Goal: Find contact information: Find contact information

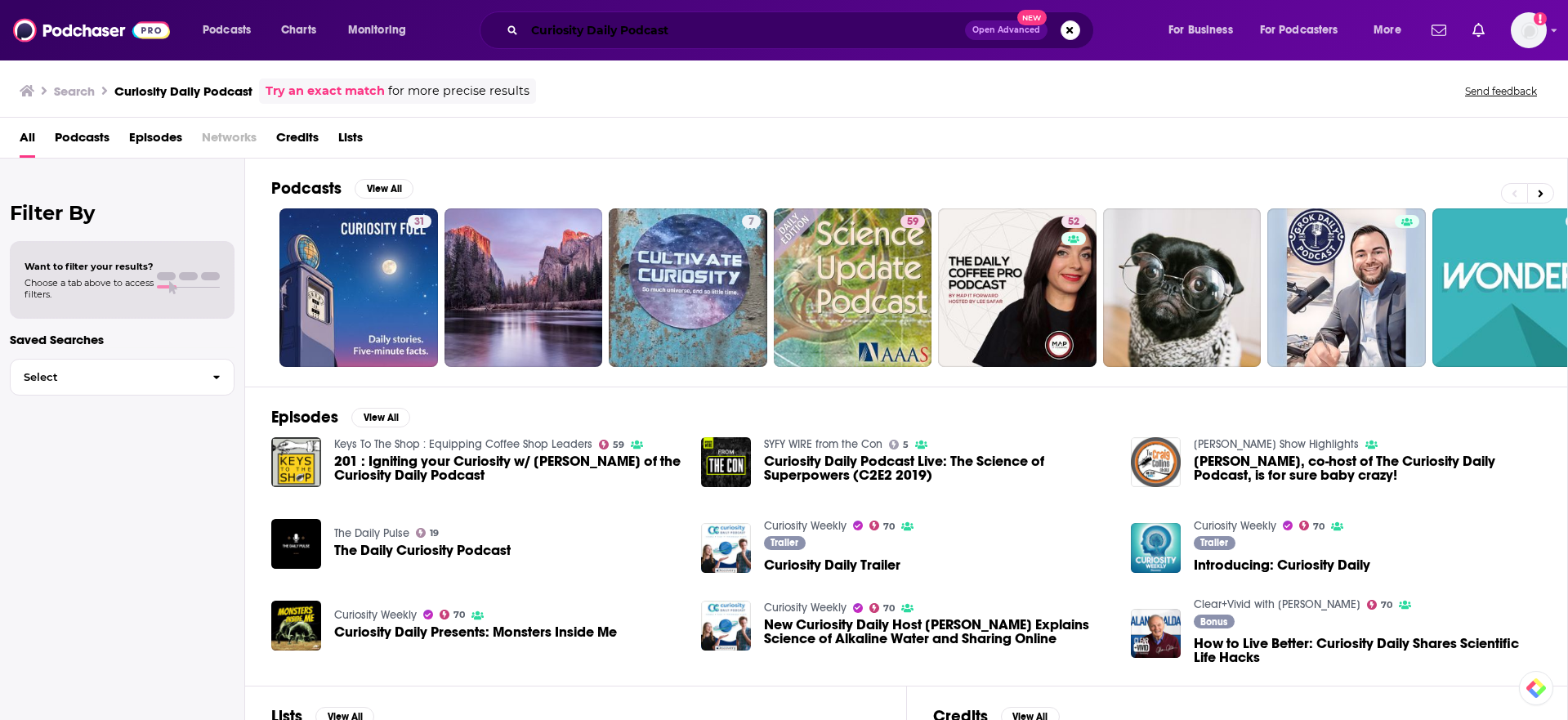
click at [655, 32] on input "Curiosity Daily Podcast" at bounding box center [744, 30] width 441 height 27
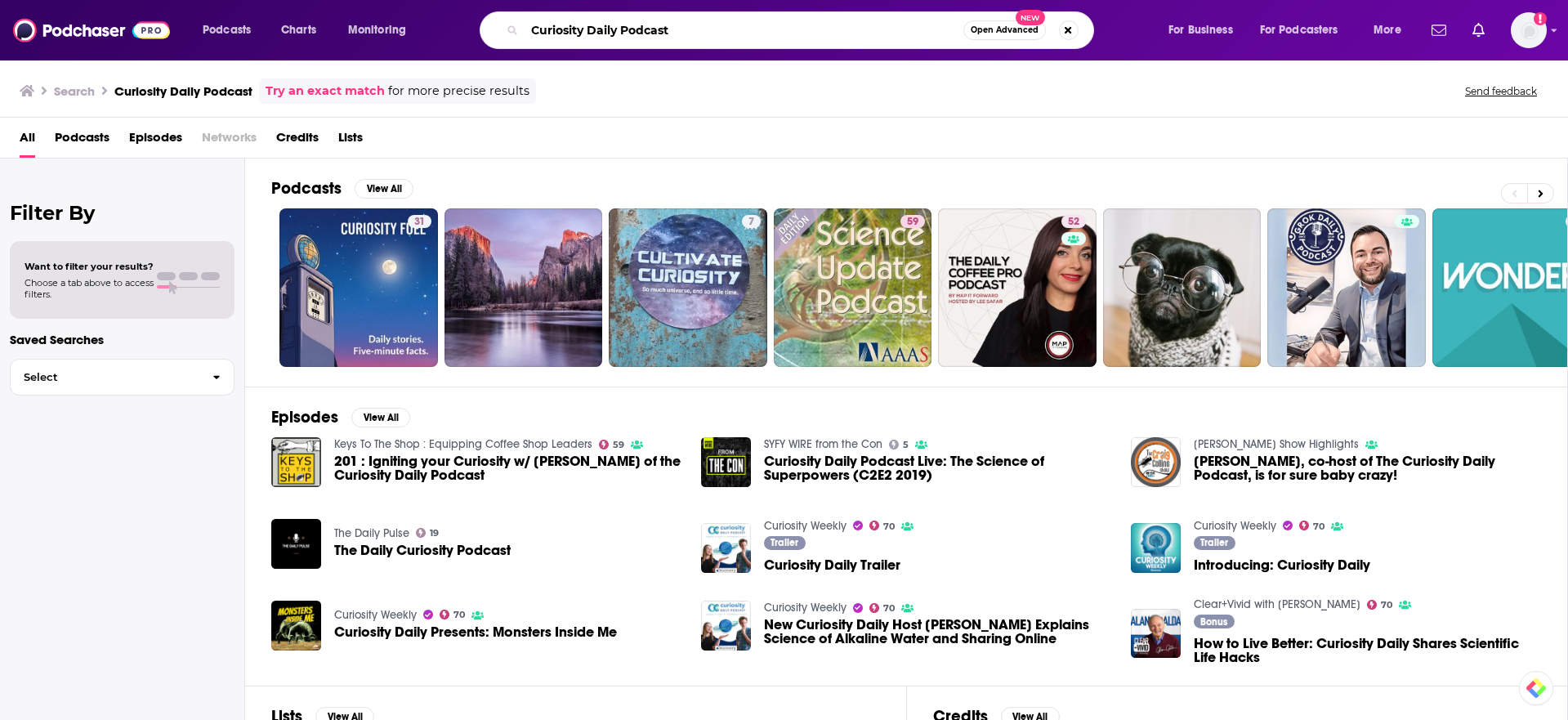
click at [655, 32] on input "Curiosity Daily Podcast" at bounding box center [743, 30] width 439 height 27
type input "Curiosity Daily"
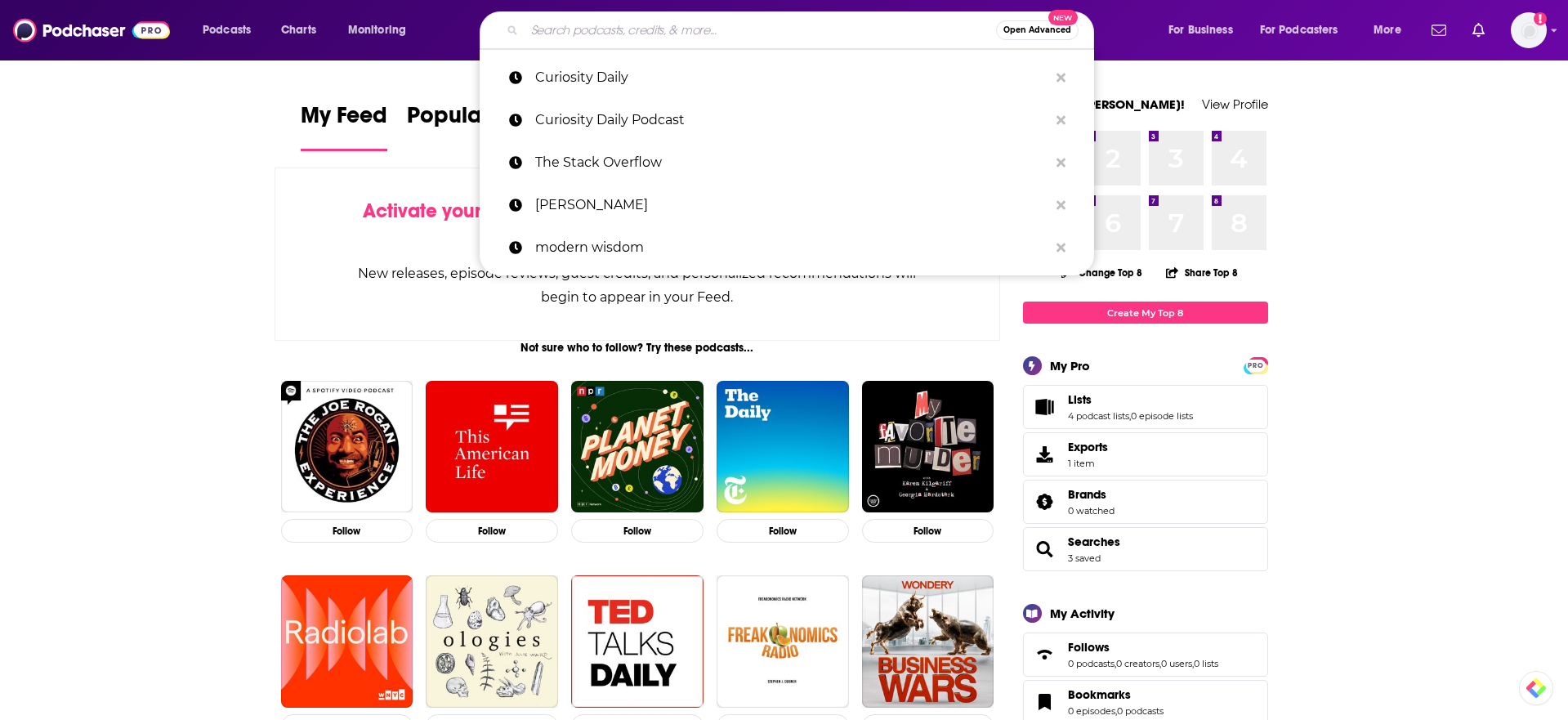
click at [665, 33] on input "Search podcasts, credits, & more..." at bounding box center [759, 30] width 471 height 27
paste input "The Future of Everything"
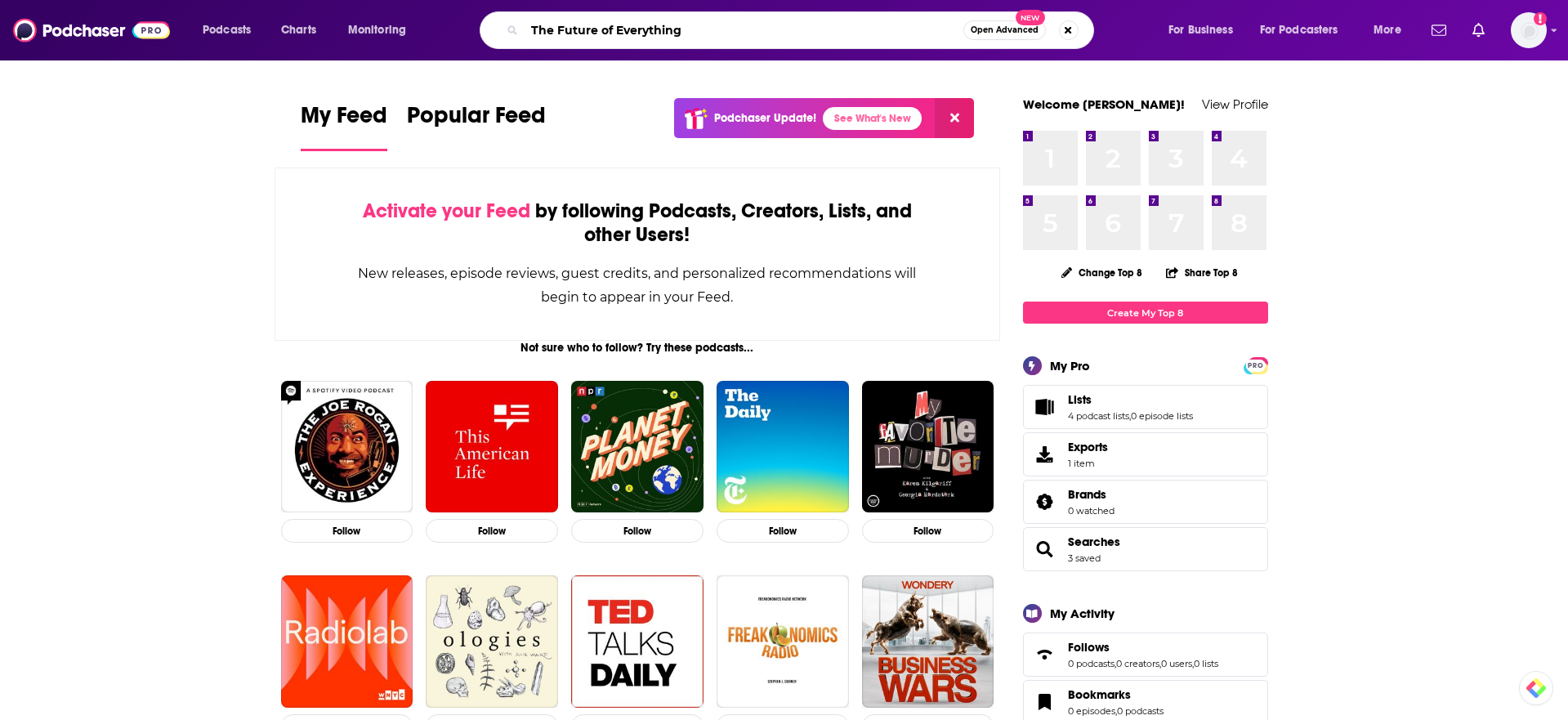
type input "The Future of Everything"
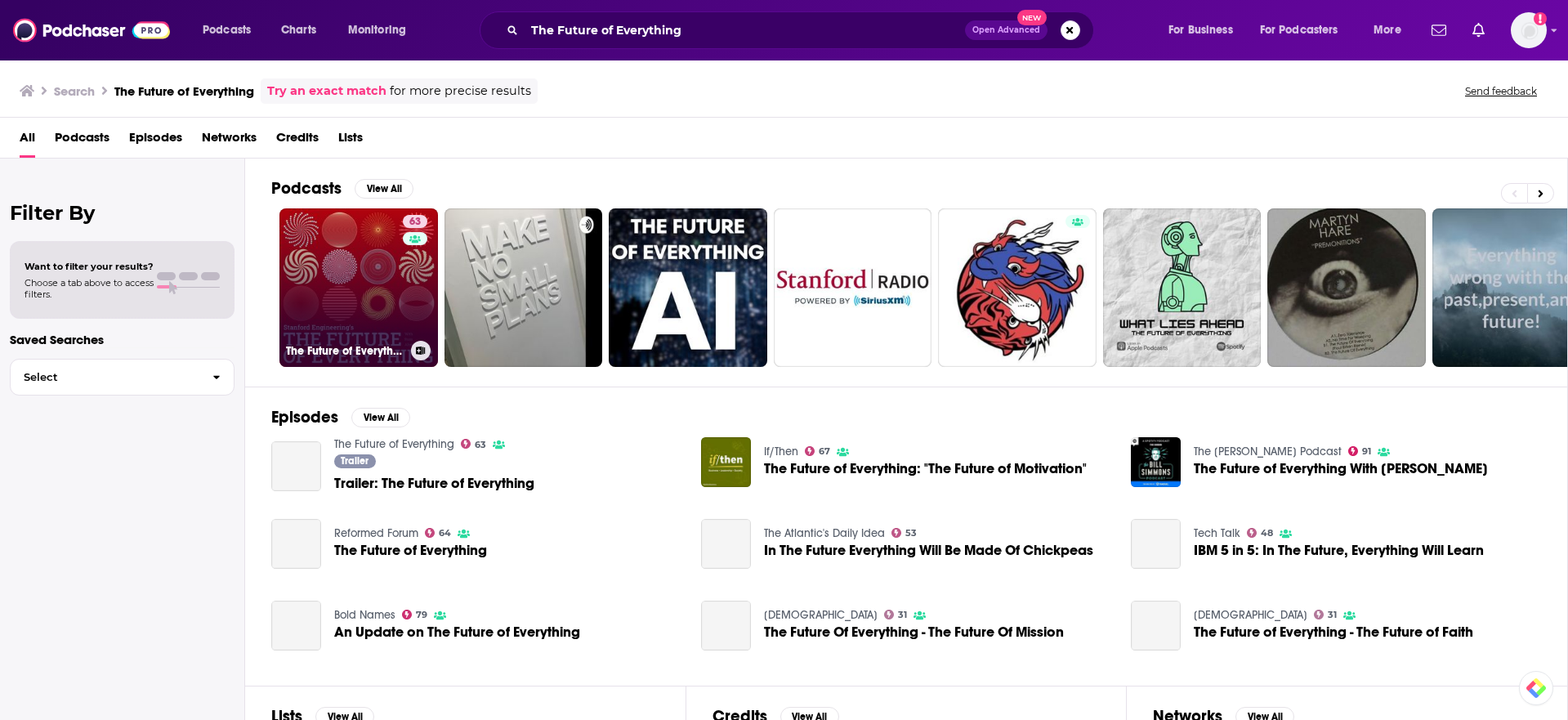
click at [369, 318] on link "63 The Future of Everything" at bounding box center [358, 287] width 158 height 158
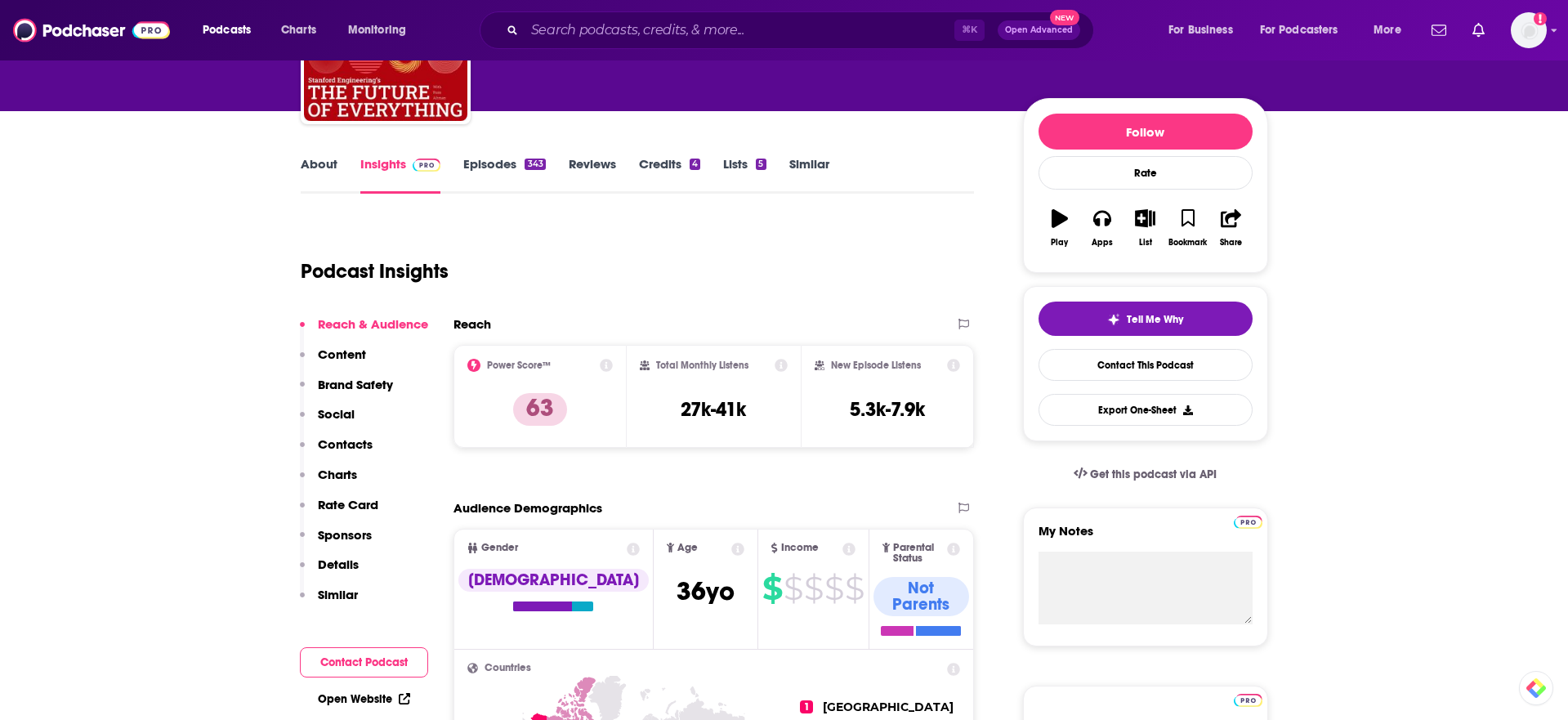
scroll to position [156, 0]
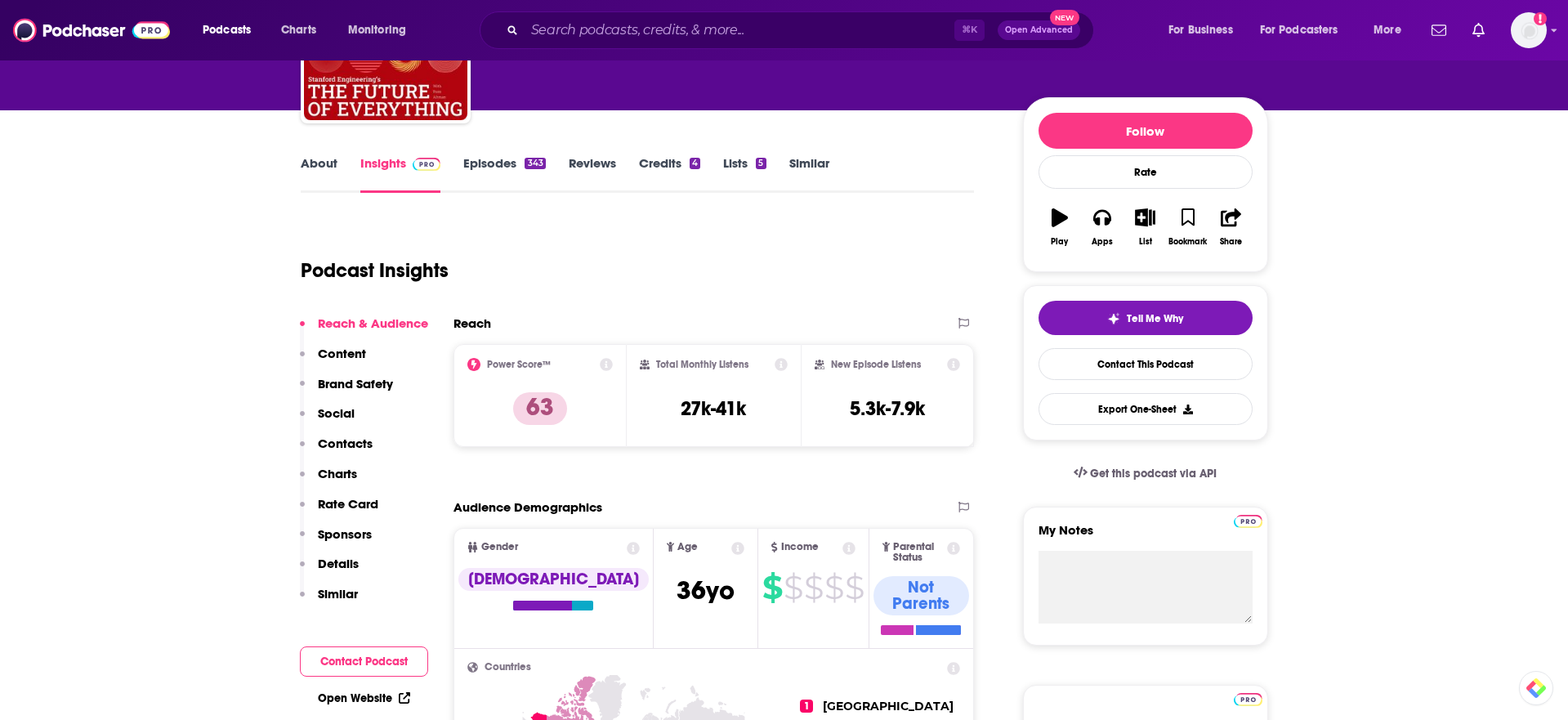
click at [343, 446] on p "Contacts" at bounding box center [345, 443] width 55 height 15
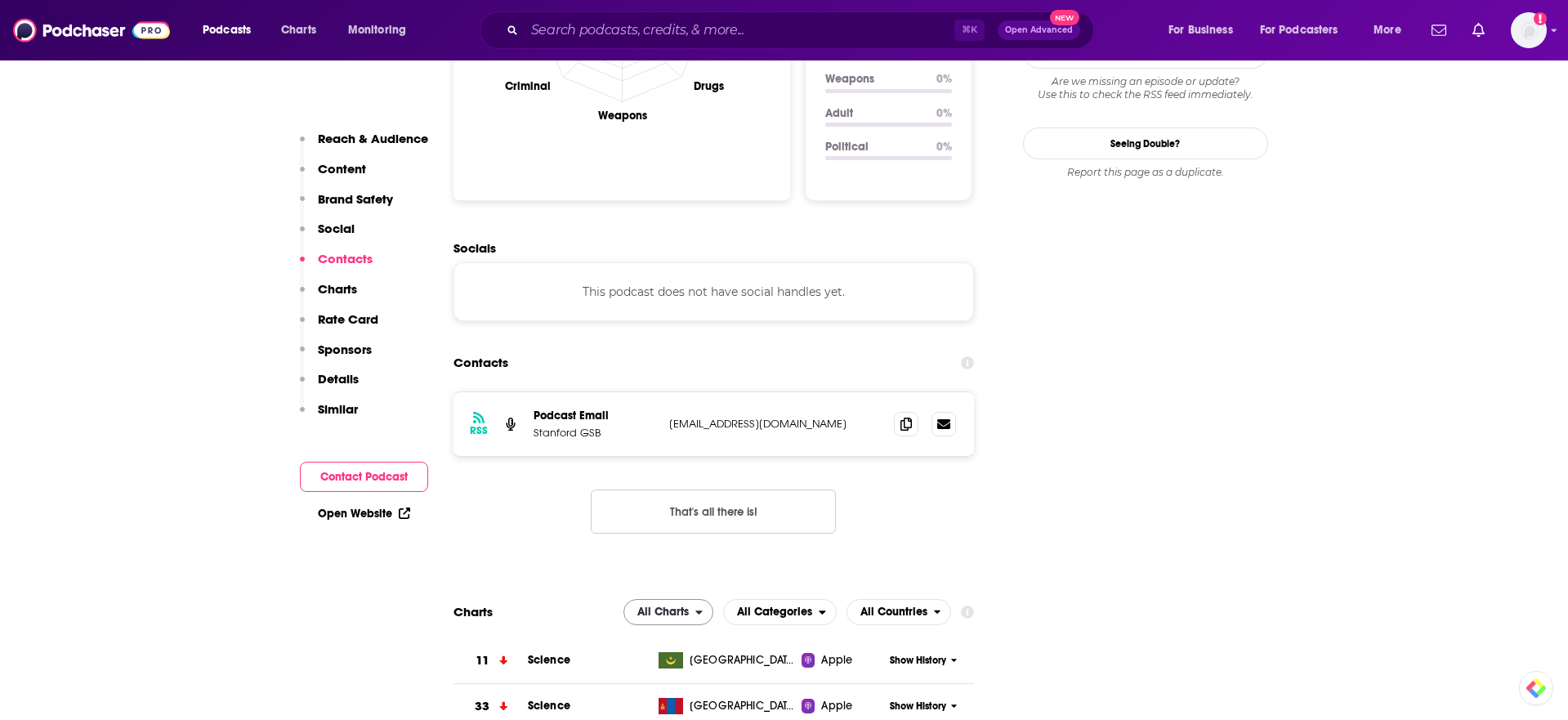
scroll to position [1740, 0]
